Goal: Check status: Check status

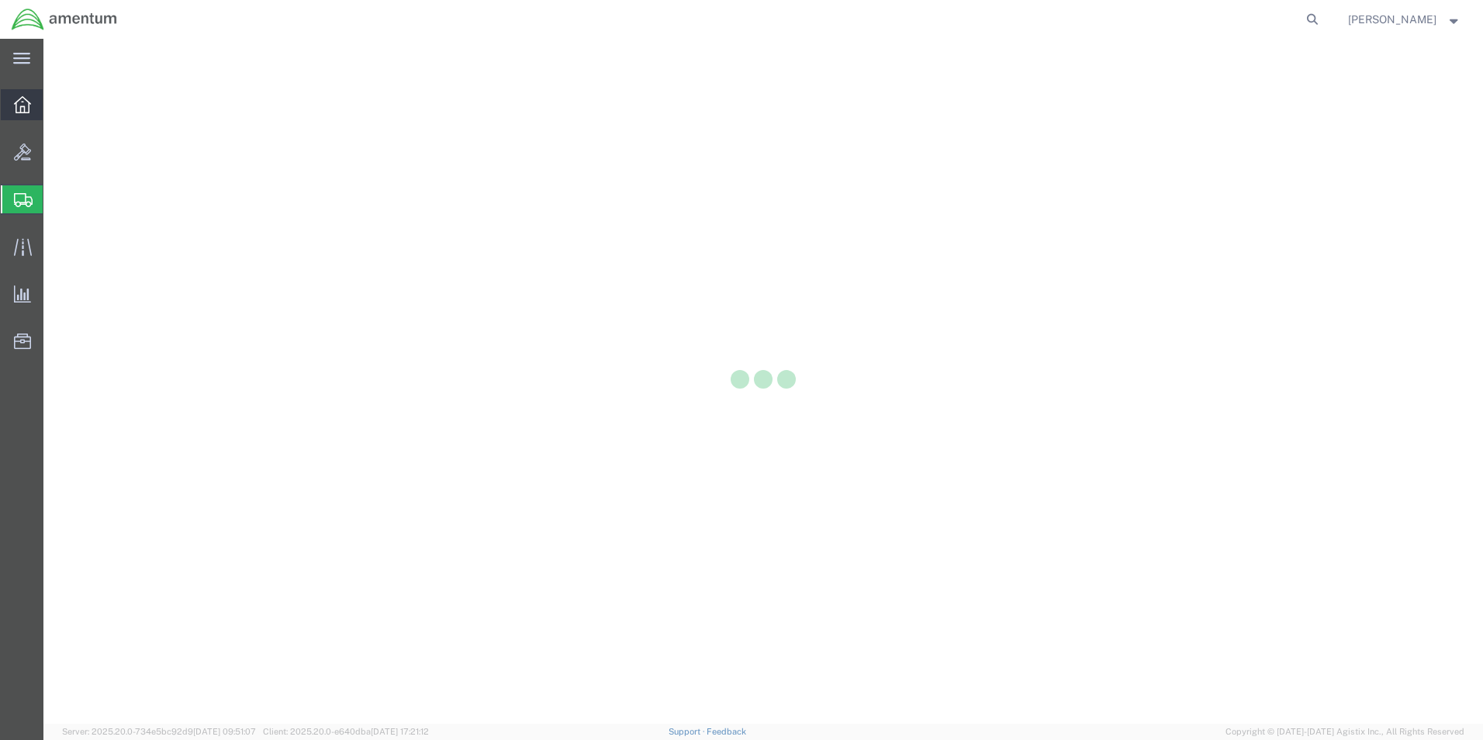
click at [36, 107] on div at bounding box center [22, 104] width 43 height 31
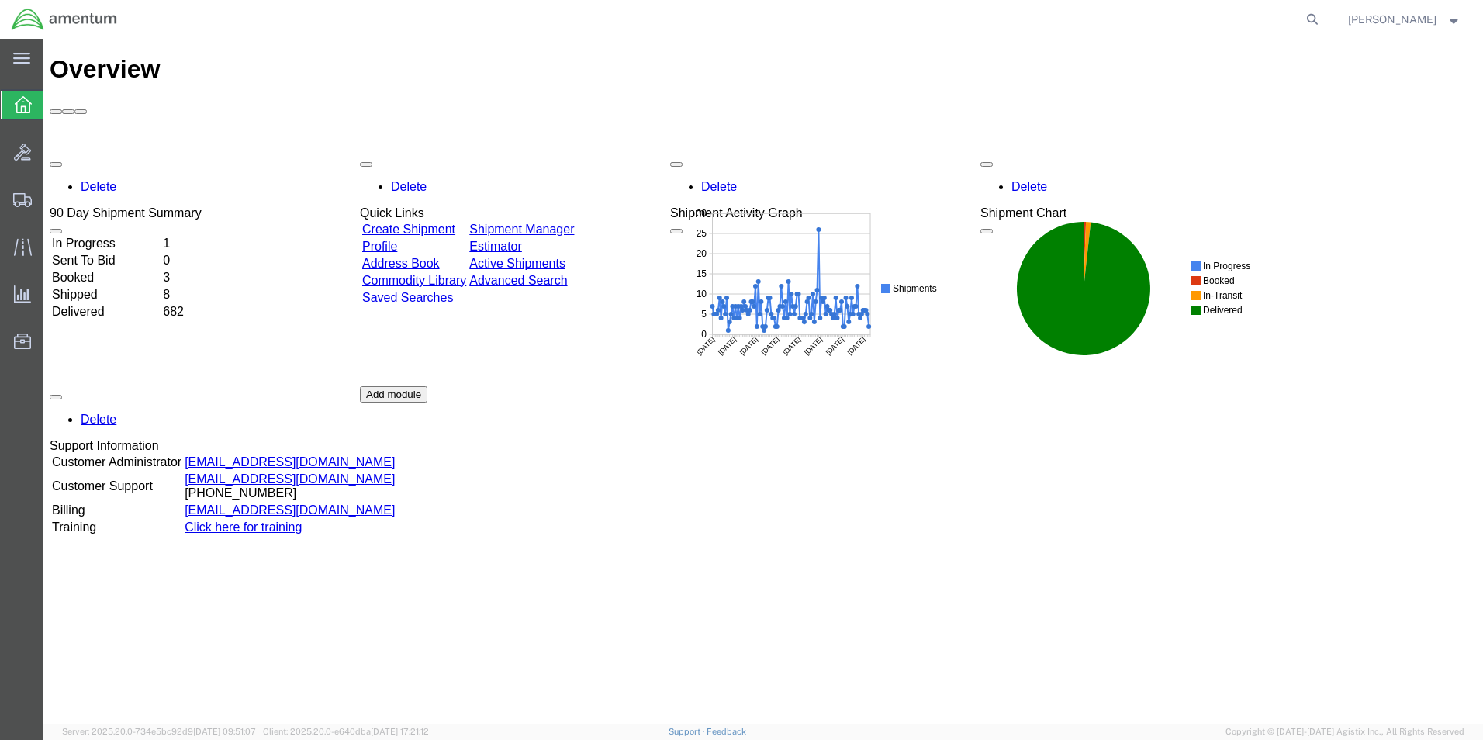
click at [105, 270] on td "Booked" at bounding box center [105, 278] width 109 height 16
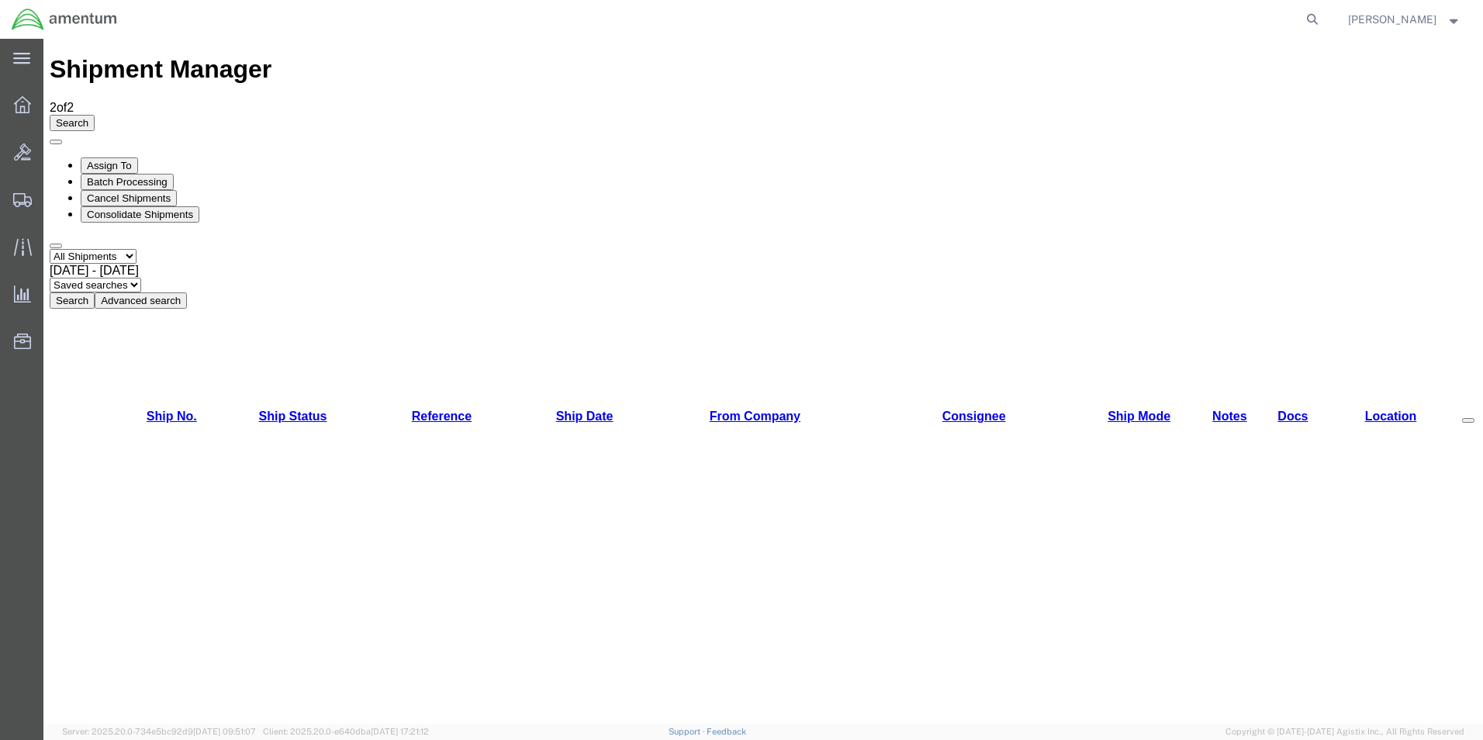
click at [137, 249] on select "Select status Active All Shipments Approved Booked Canceled Delivered Denied Ne…" at bounding box center [93, 256] width 87 height 15
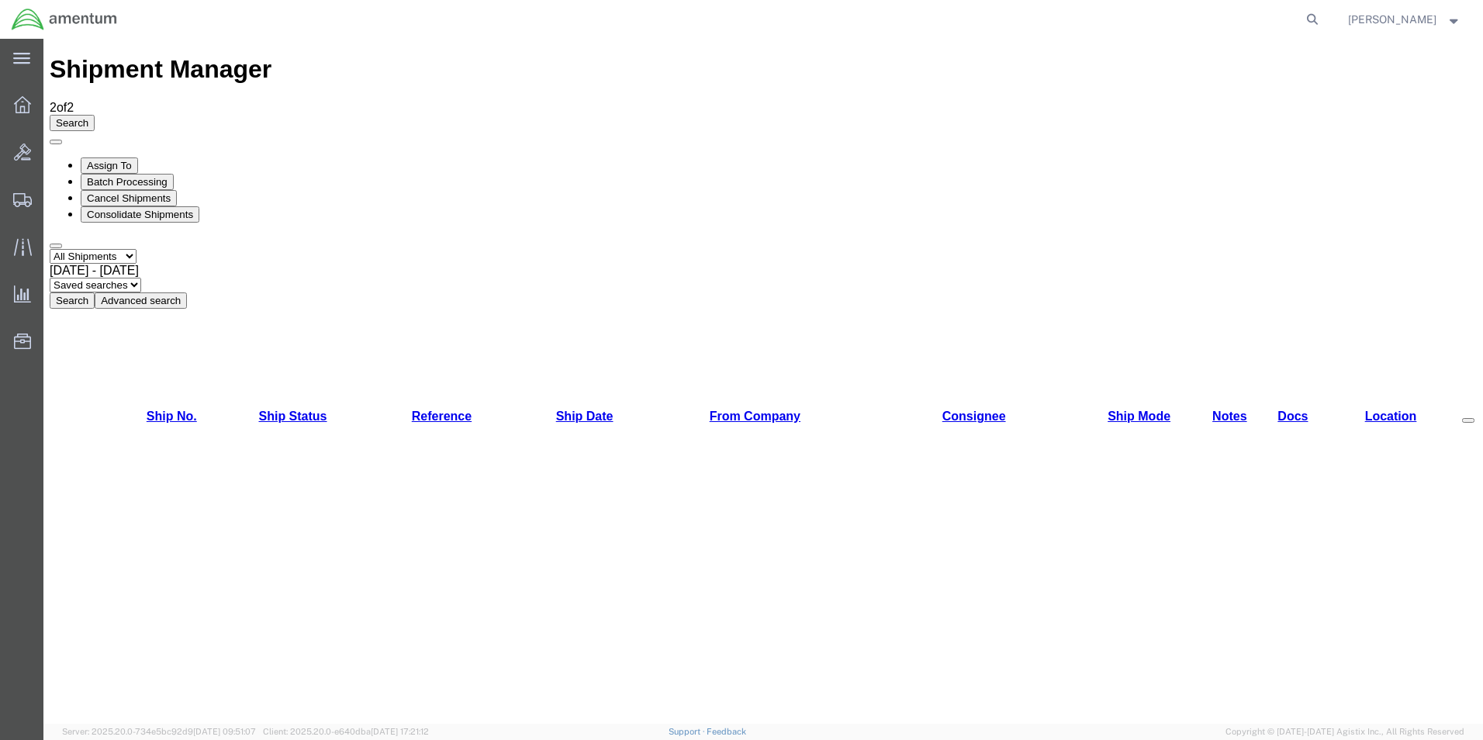
select select "BOOKED"
click at [50, 249] on select "Select status Active All Shipments Approved Booked Canceled Delivered Denied Ne…" at bounding box center [93, 256] width 87 height 15
click at [139, 264] on span "[DATE] - [DATE]" at bounding box center [94, 270] width 89 height 13
click at [95, 292] on button "Search" at bounding box center [72, 300] width 45 height 16
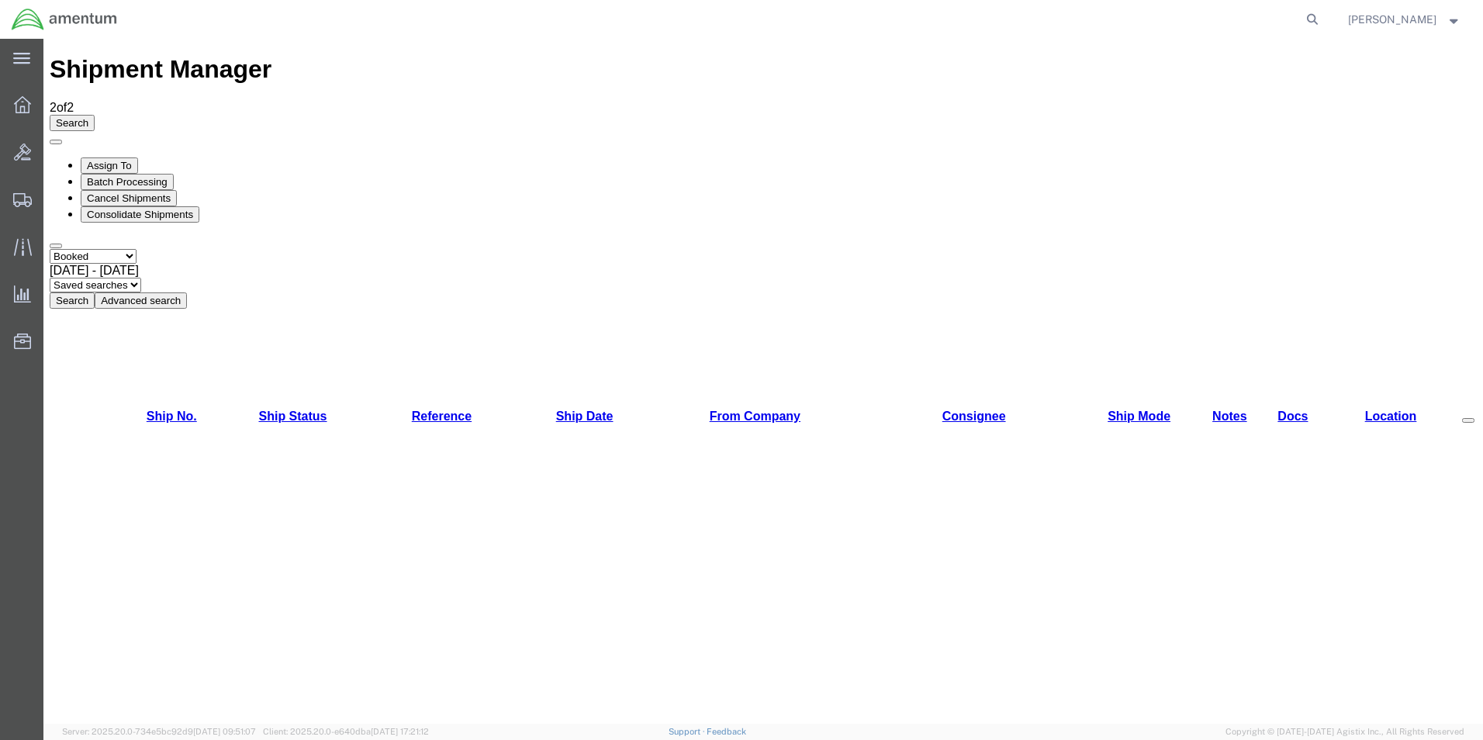
click at [95, 292] on button "Search" at bounding box center [72, 300] width 45 height 16
click at [137, 249] on select "Select status Active All Shipments Approved Booked Canceled Delivered Denied Ne…" at bounding box center [93, 256] width 87 height 15
select select "SHIPPED"
click at [50, 249] on select "Select status Active All Shipments Approved Booked Canceled Delivered Denied Ne…" at bounding box center [93, 256] width 87 height 15
click at [95, 292] on button "Search" at bounding box center [72, 300] width 45 height 16
